Goal: Navigation & Orientation: Find specific page/section

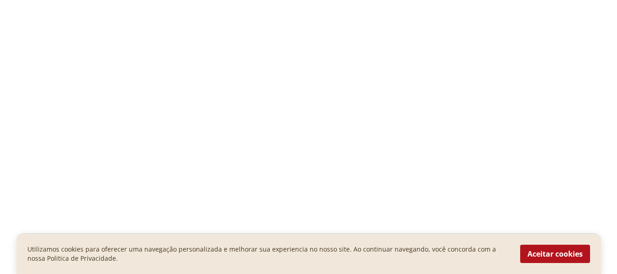
select select "**********"
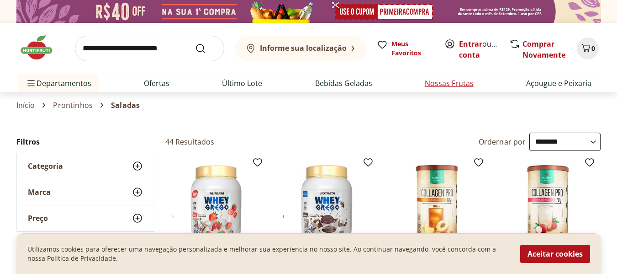
click at [480, 87] on li "Nossas Frutas" at bounding box center [450, 83] width 64 height 18
click at [462, 87] on link "Nossas Frutas" at bounding box center [449, 83] width 49 height 11
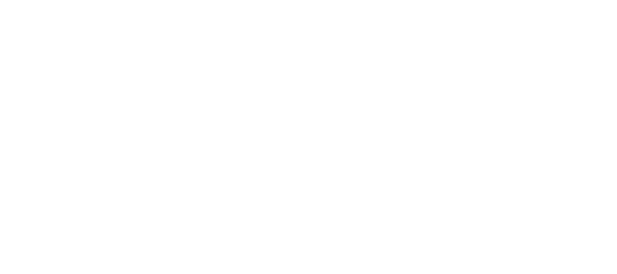
select select "**********"
